Goal: Task Accomplishment & Management: Use online tool/utility

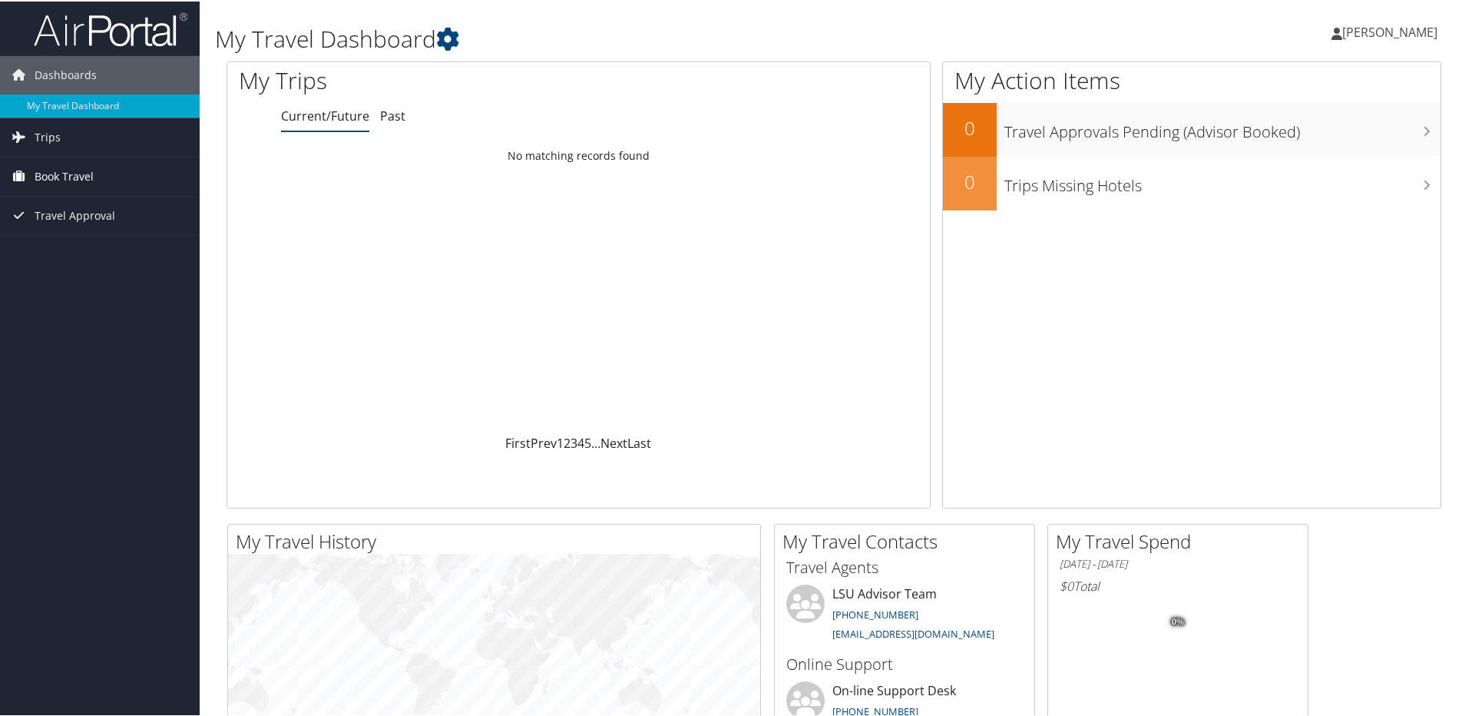
click at [65, 174] on span "Book Travel" at bounding box center [64, 175] width 59 height 38
click at [80, 251] on link "Book/Manage Online Trips" at bounding box center [100, 251] width 200 height 23
